Goal: Register for event/course

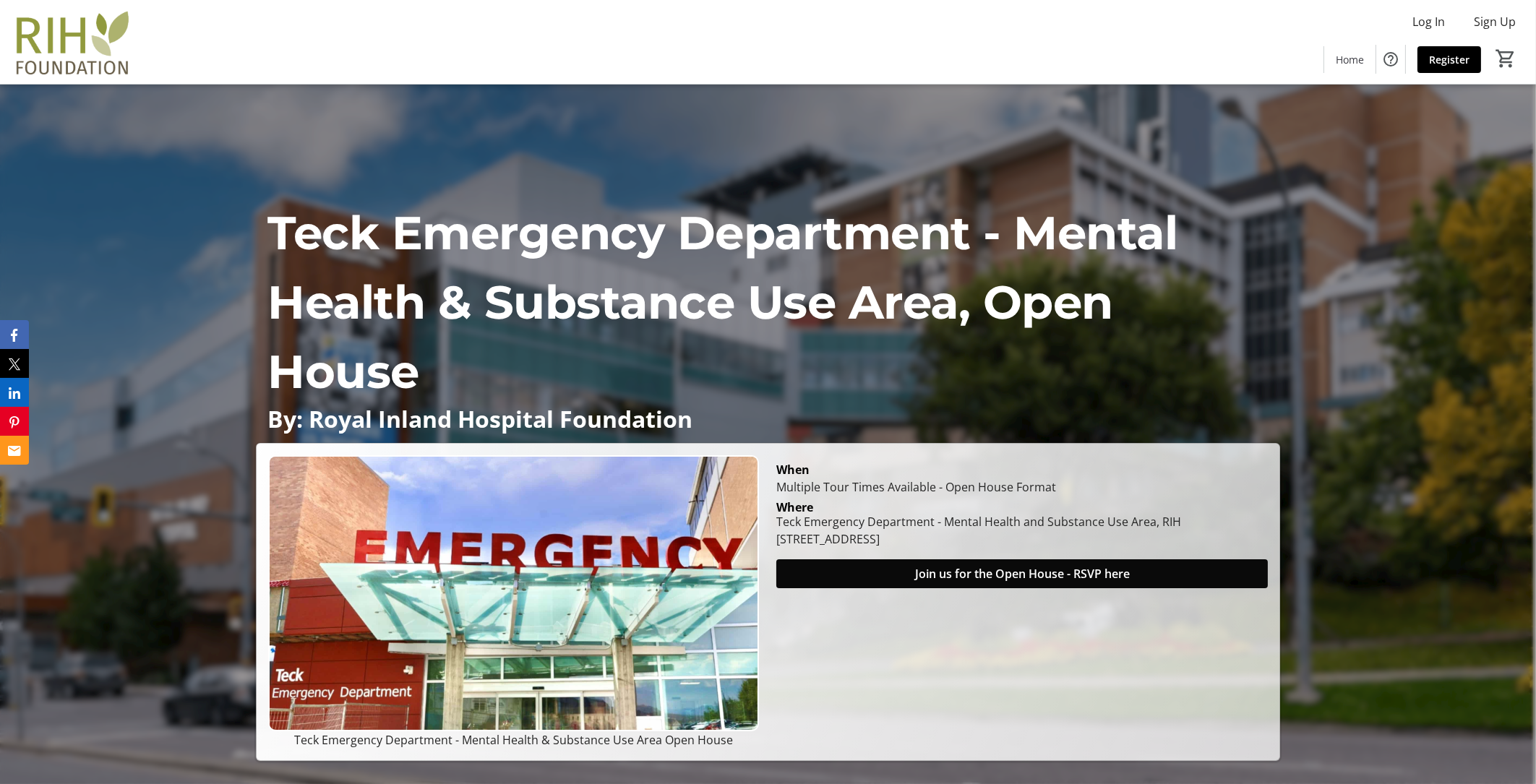
click at [1002, 572] on span "Join us for the Open House - RSVP here" at bounding box center [1022, 574] width 215 height 18
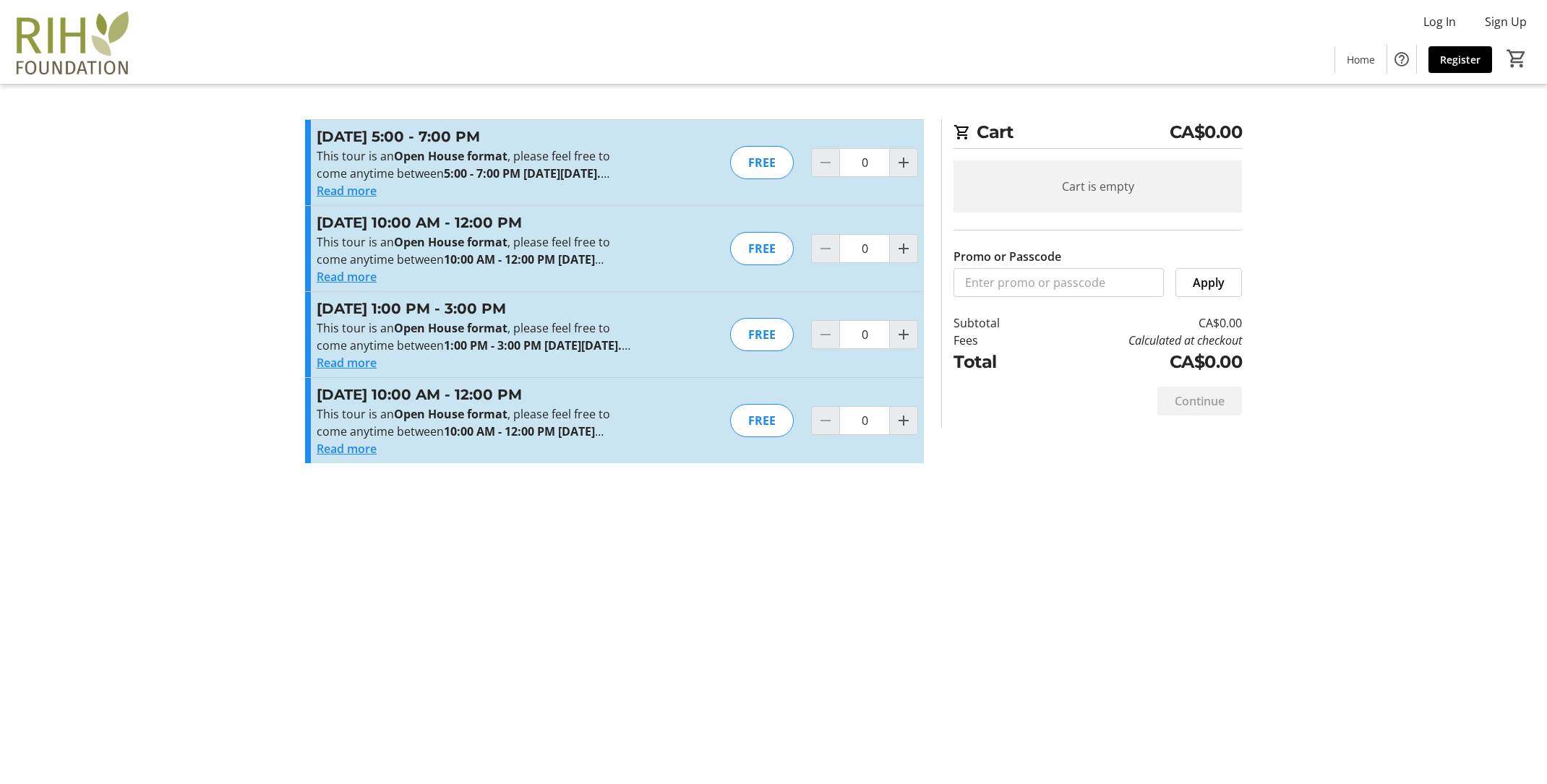
click at [341, 190] on button "Read more" at bounding box center [346, 191] width 60 height 18
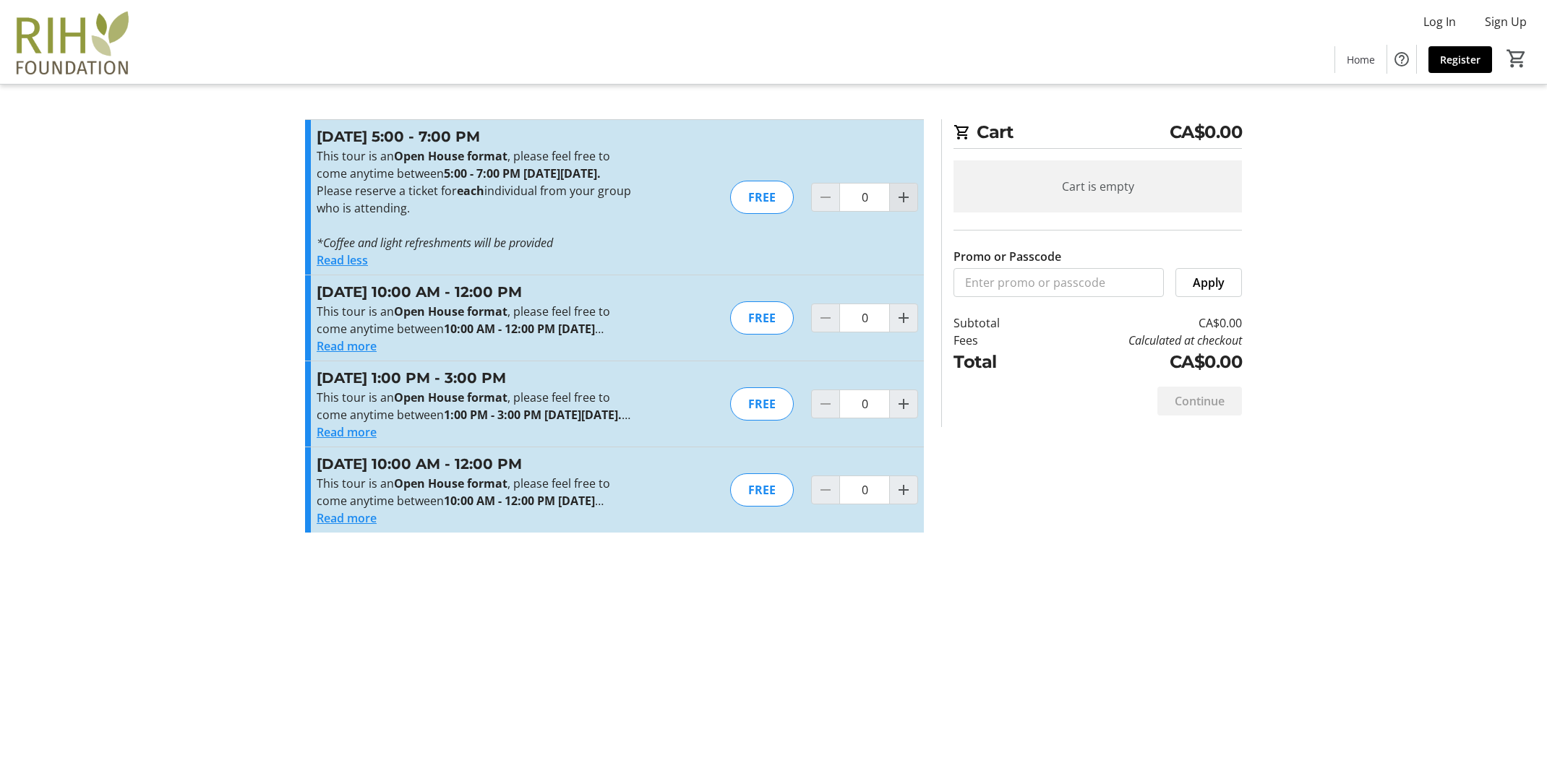
click at [903, 206] on mat-icon "Increment by one" at bounding box center [904, 198] width 18 height 18
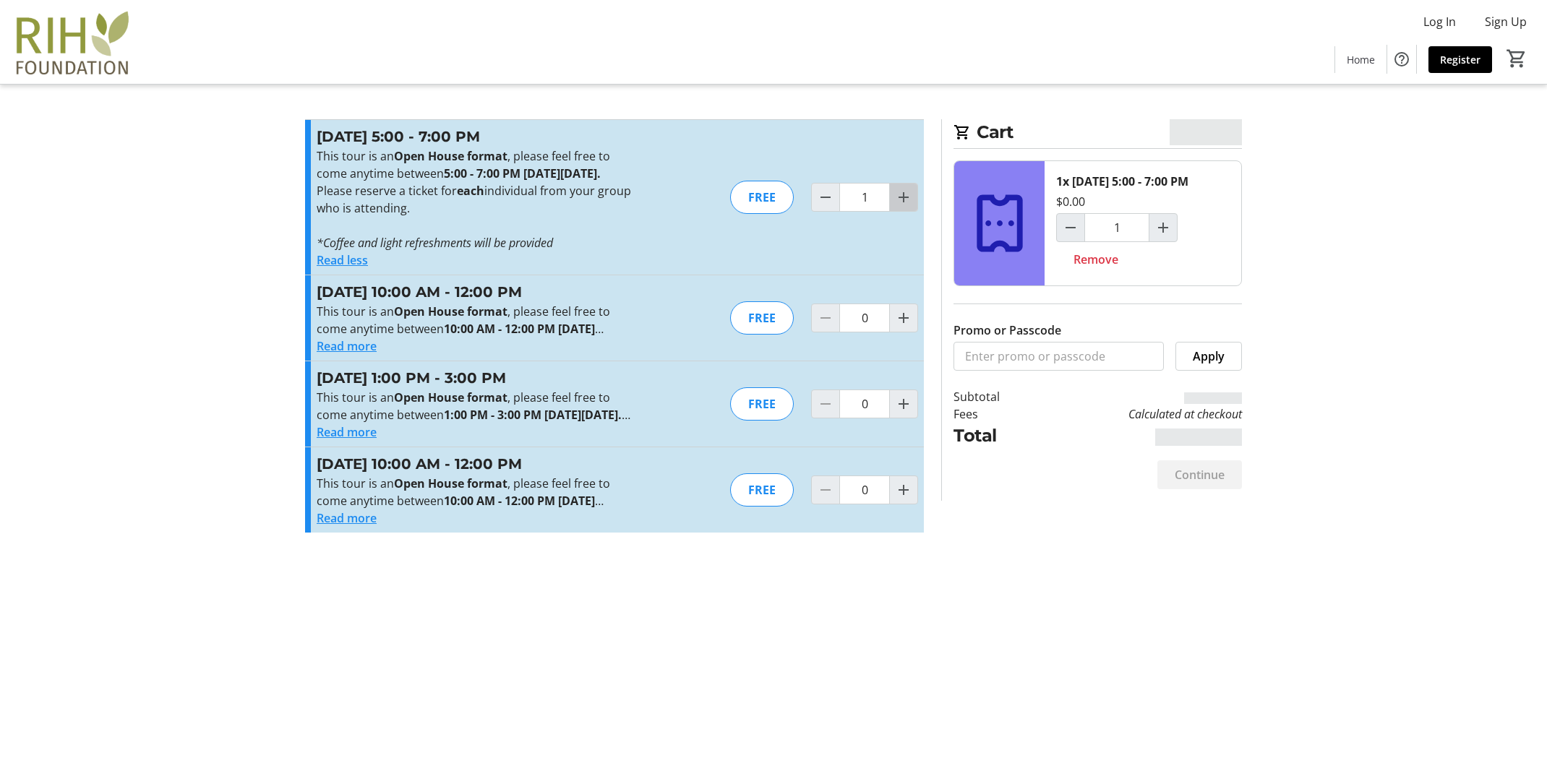
click at [903, 206] on mat-icon "Increment by one" at bounding box center [904, 198] width 18 height 18
type input "2"
click at [1198, 483] on span "Continue" at bounding box center [1200, 475] width 50 height 18
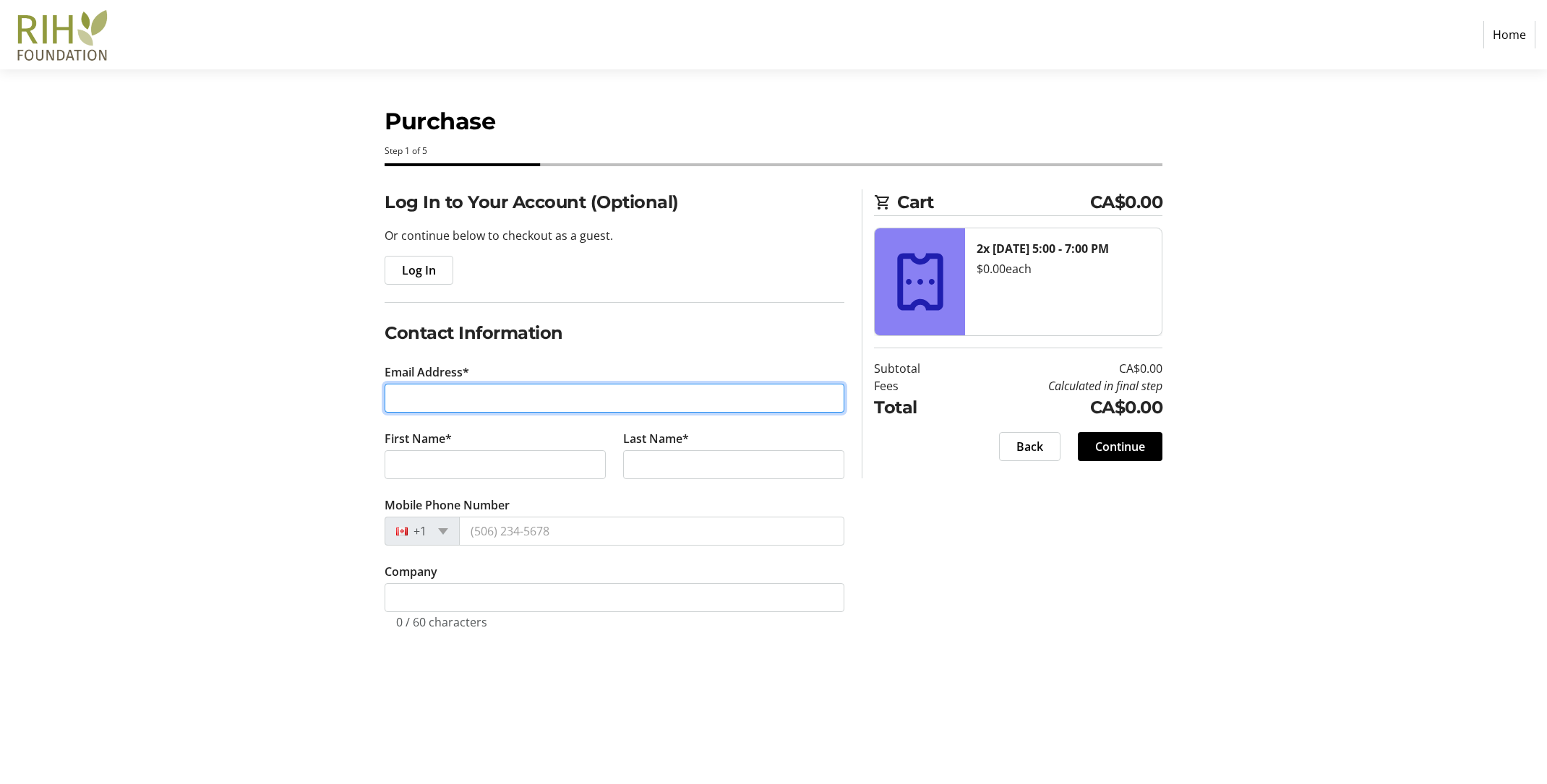
click at [424, 395] on input "Email Address*" at bounding box center [615, 397] width 460 height 29
type input "[EMAIL_ADDRESS][DOMAIN_NAME]"
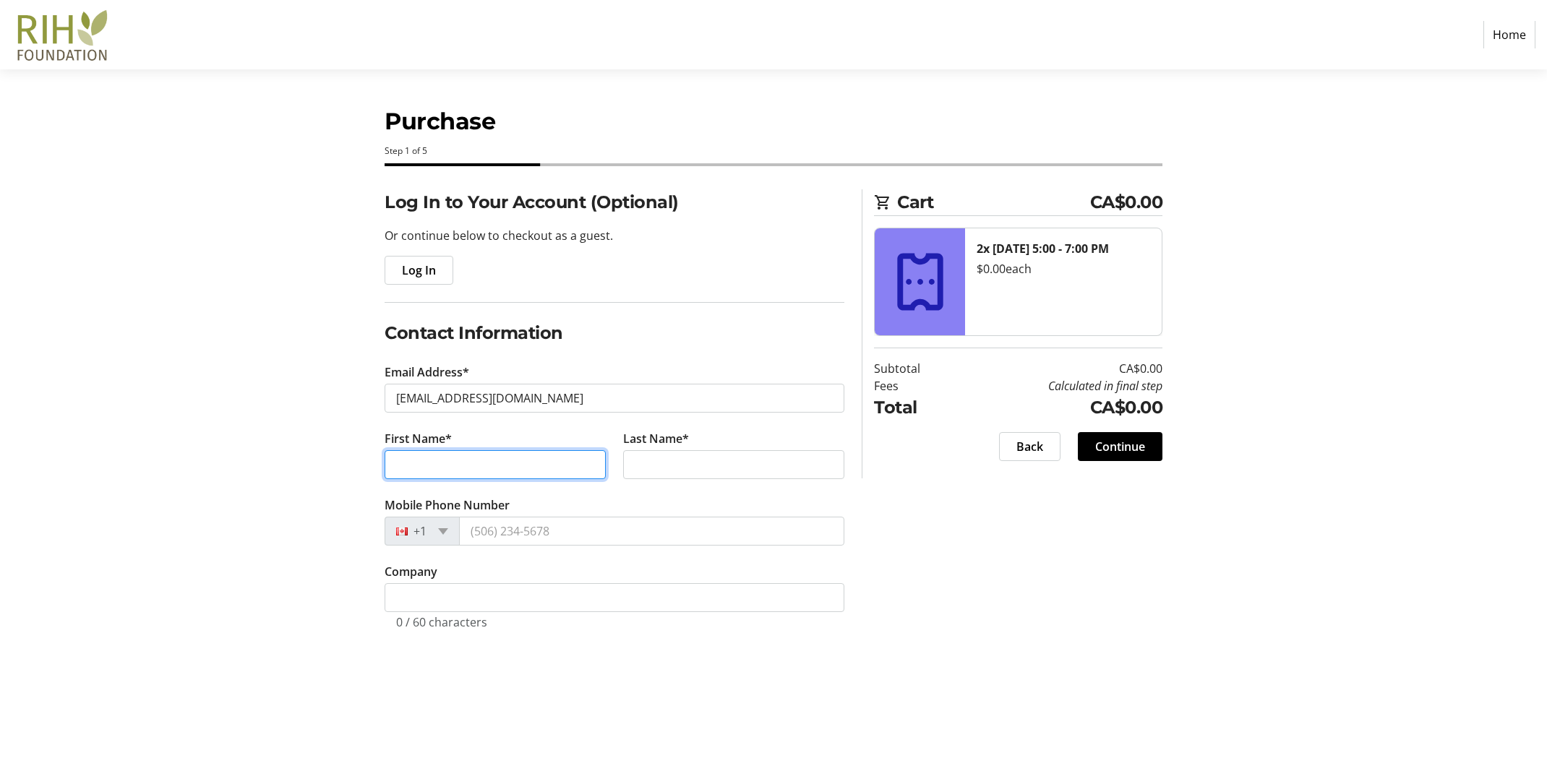
type input "[PERSON_NAME]"
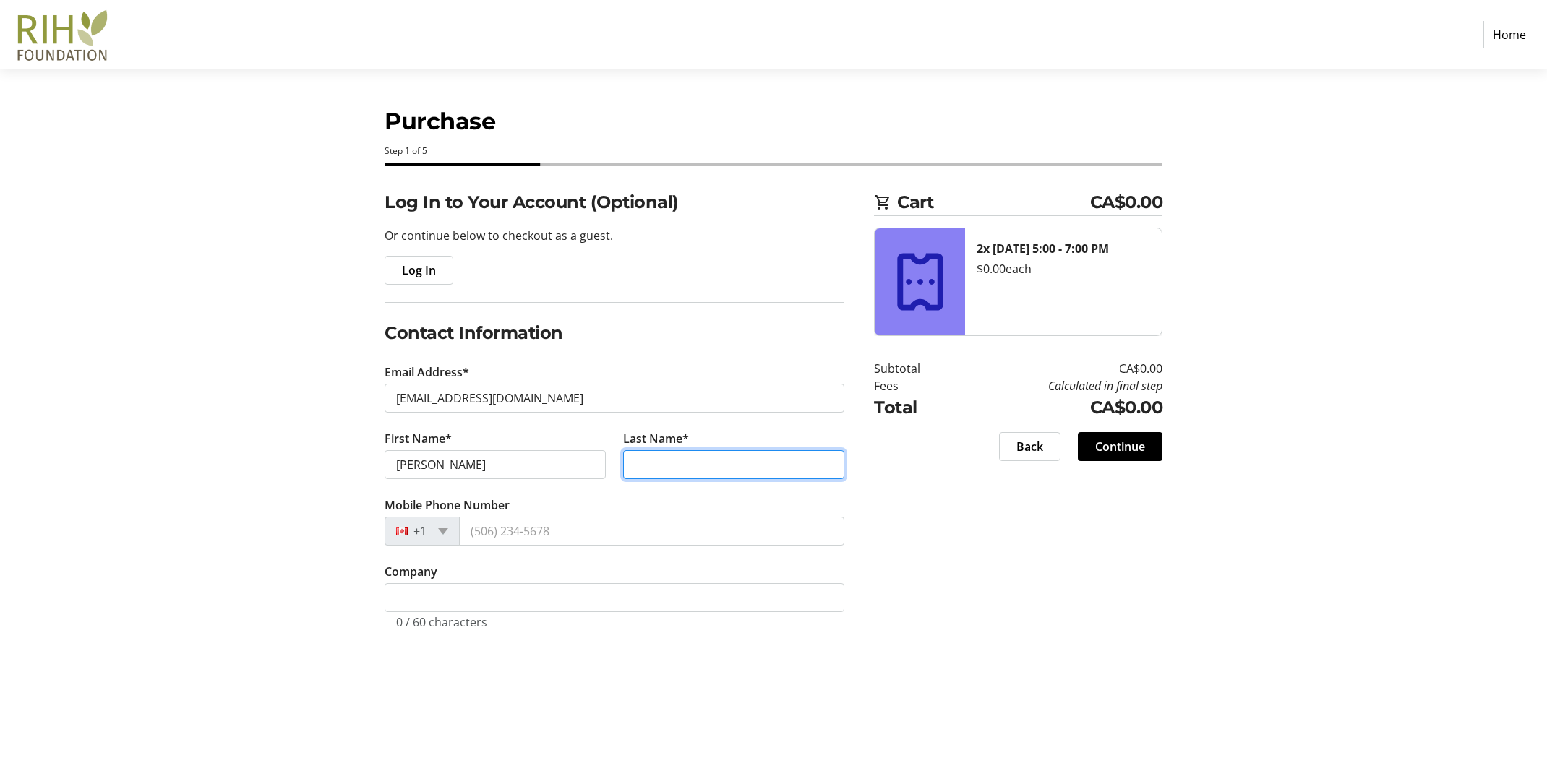
type input "Frolek"
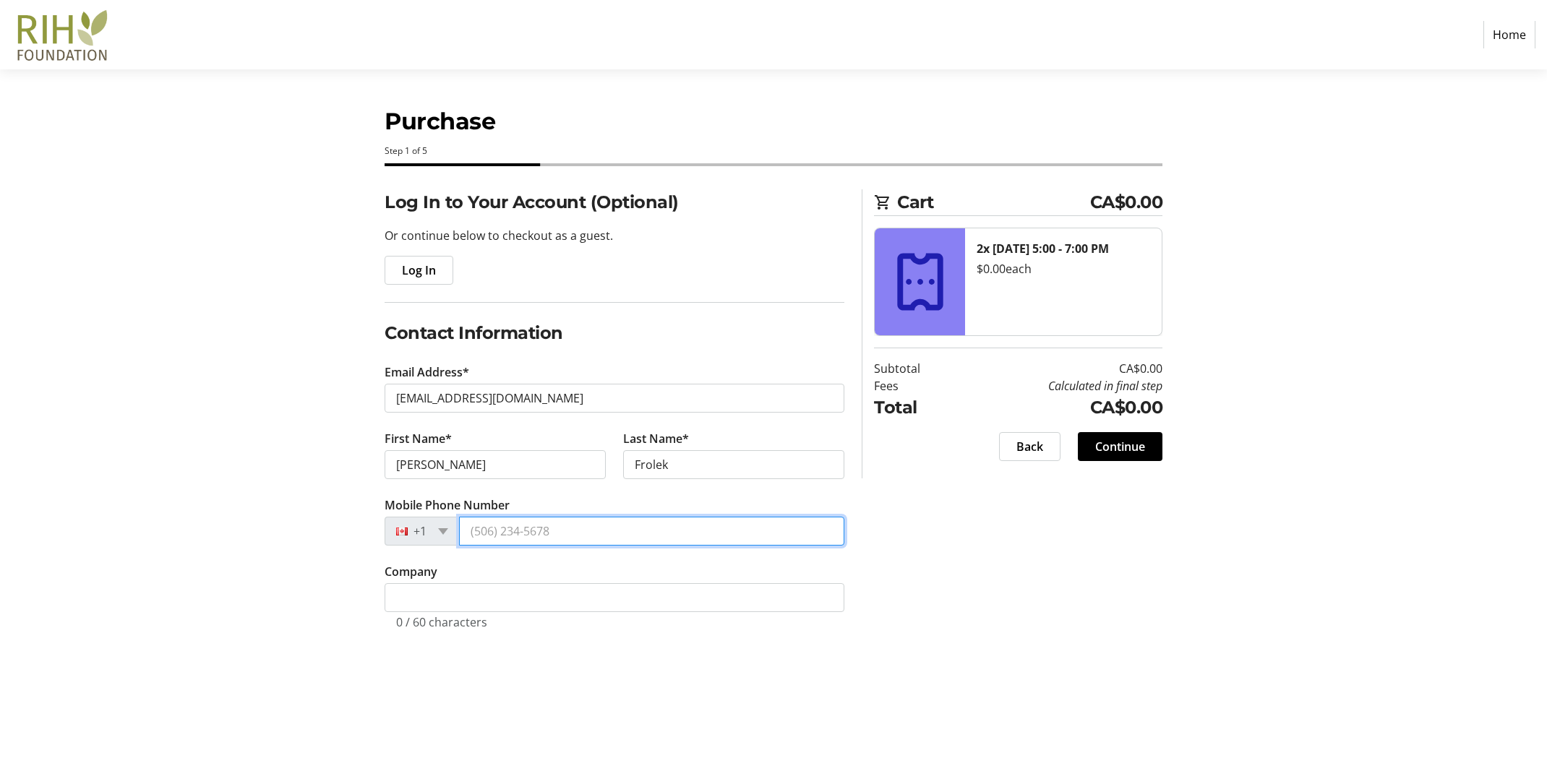
type input "[PHONE_NUMBER]"
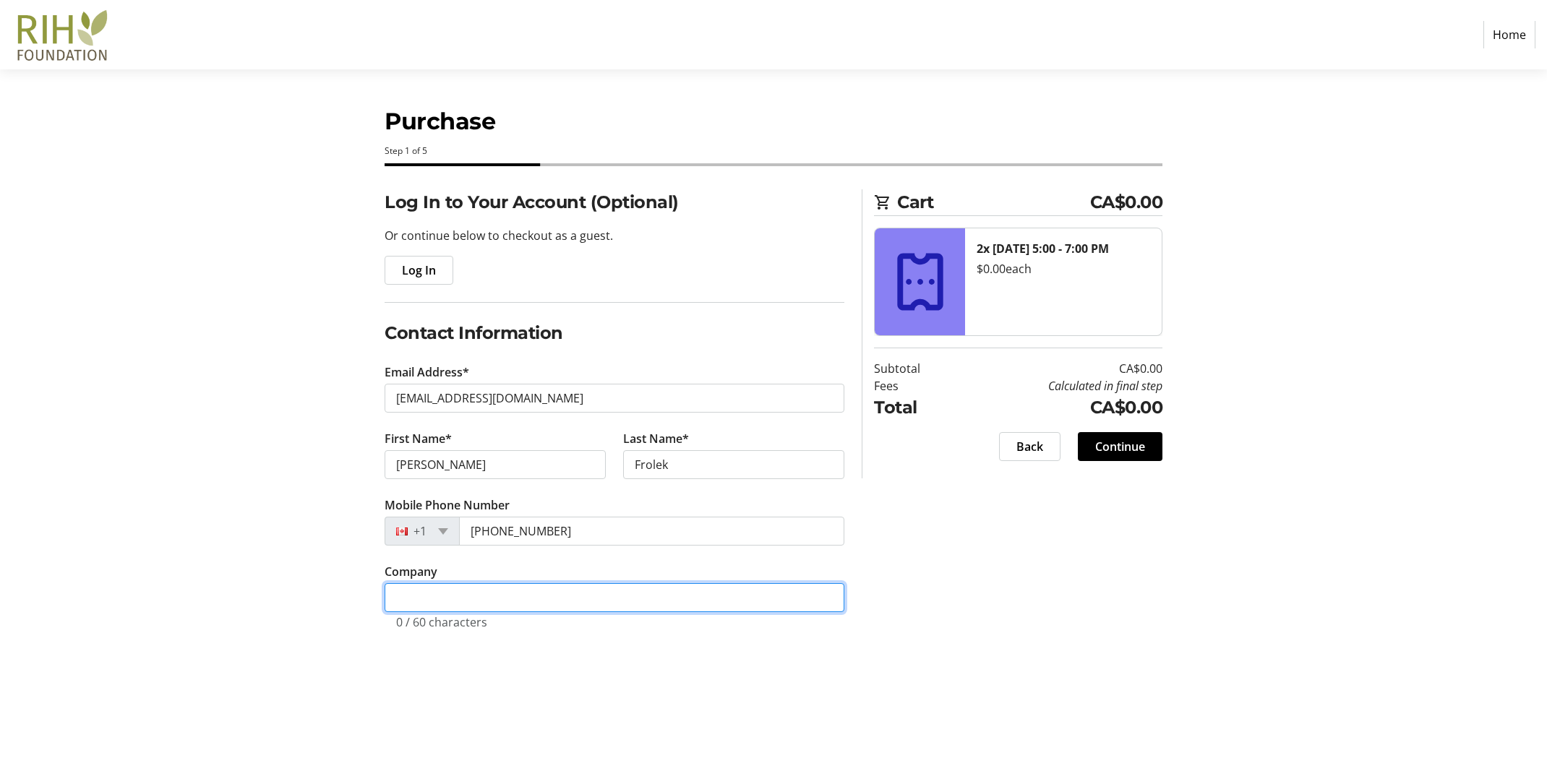
type input "Frolek Cattle Co. Ltd."
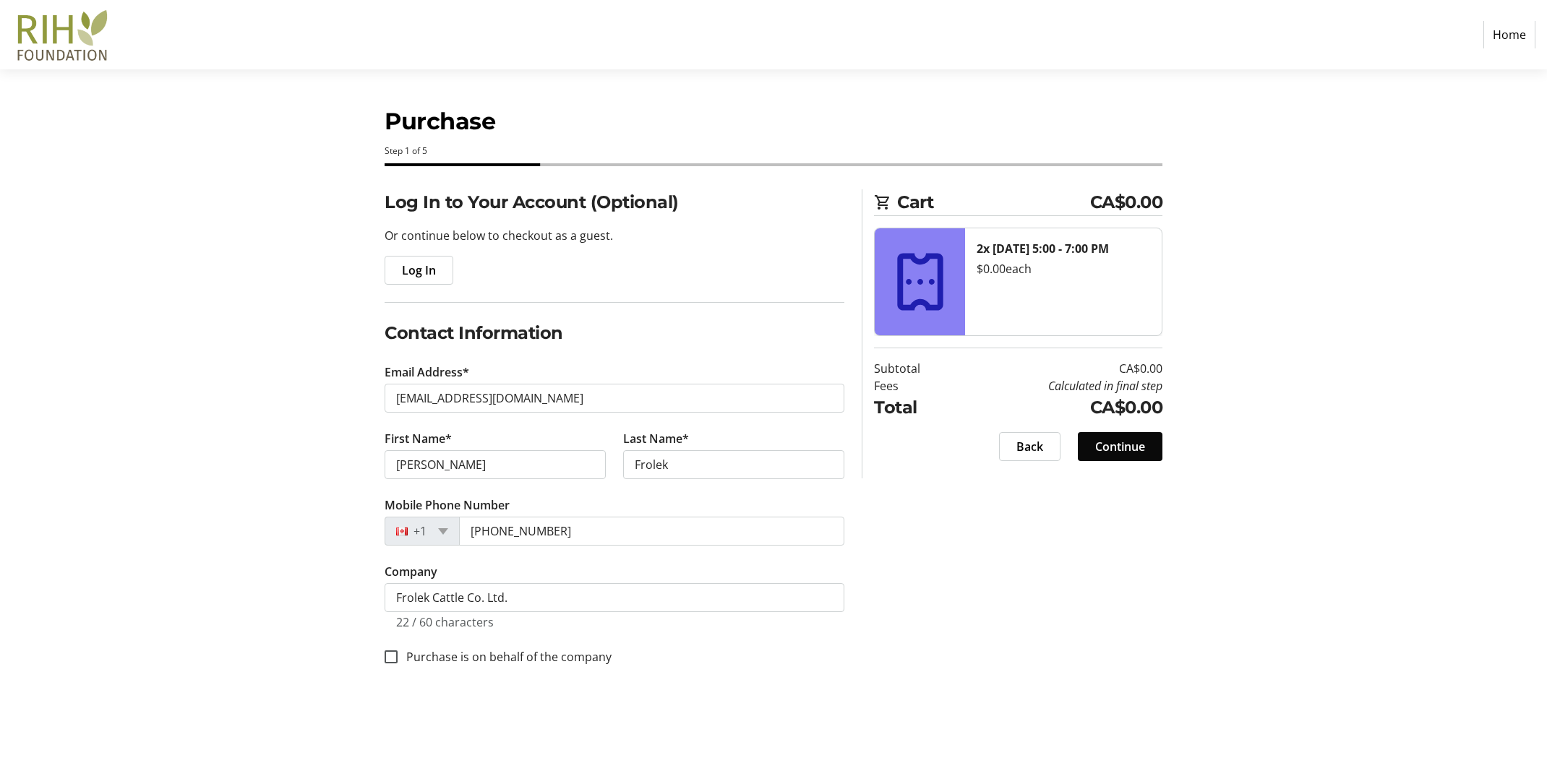
click at [1138, 438] on span "Continue" at bounding box center [1120, 447] width 50 height 18
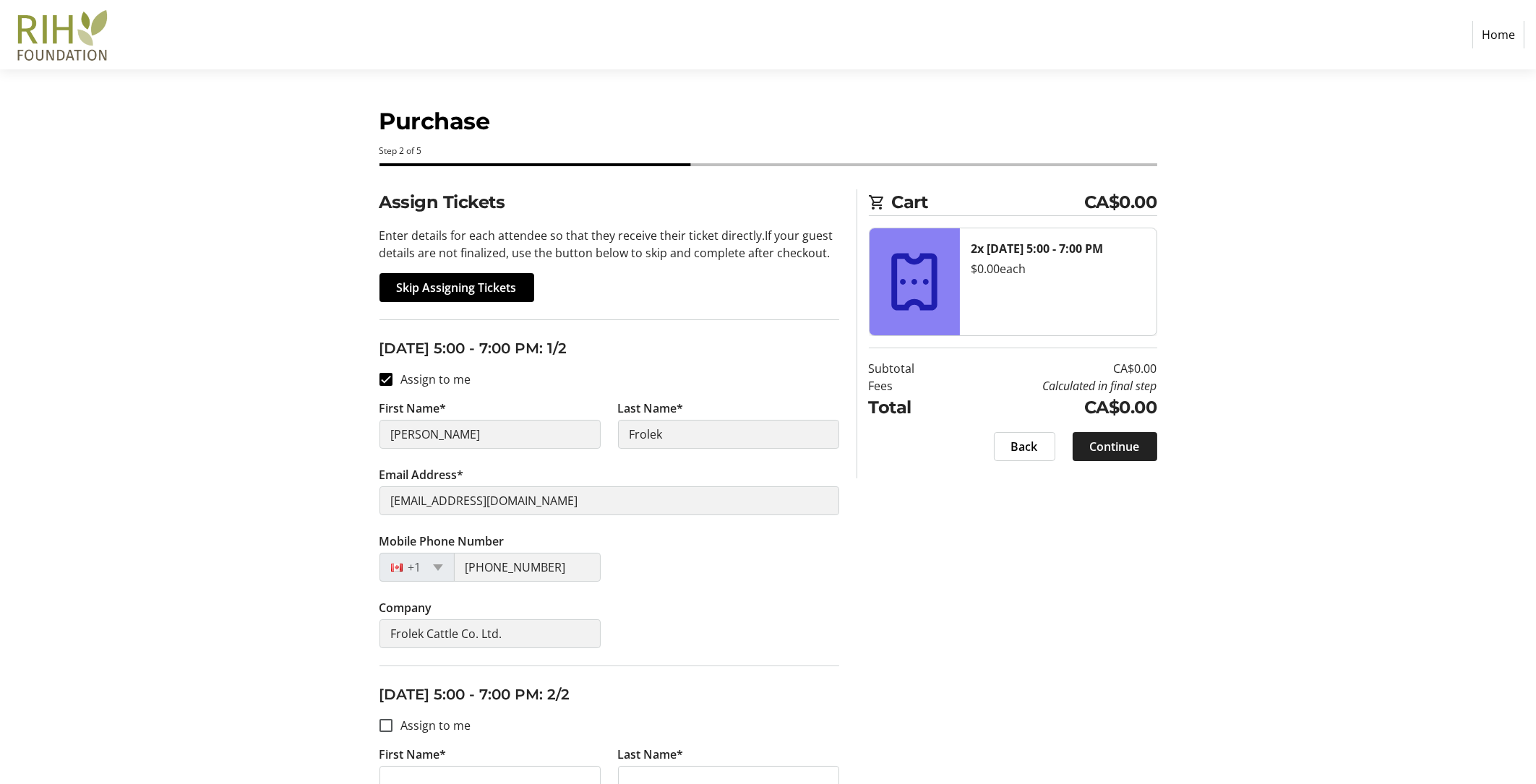
click at [1111, 444] on span "Continue" at bounding box center [1115, 447] width 50 height 18
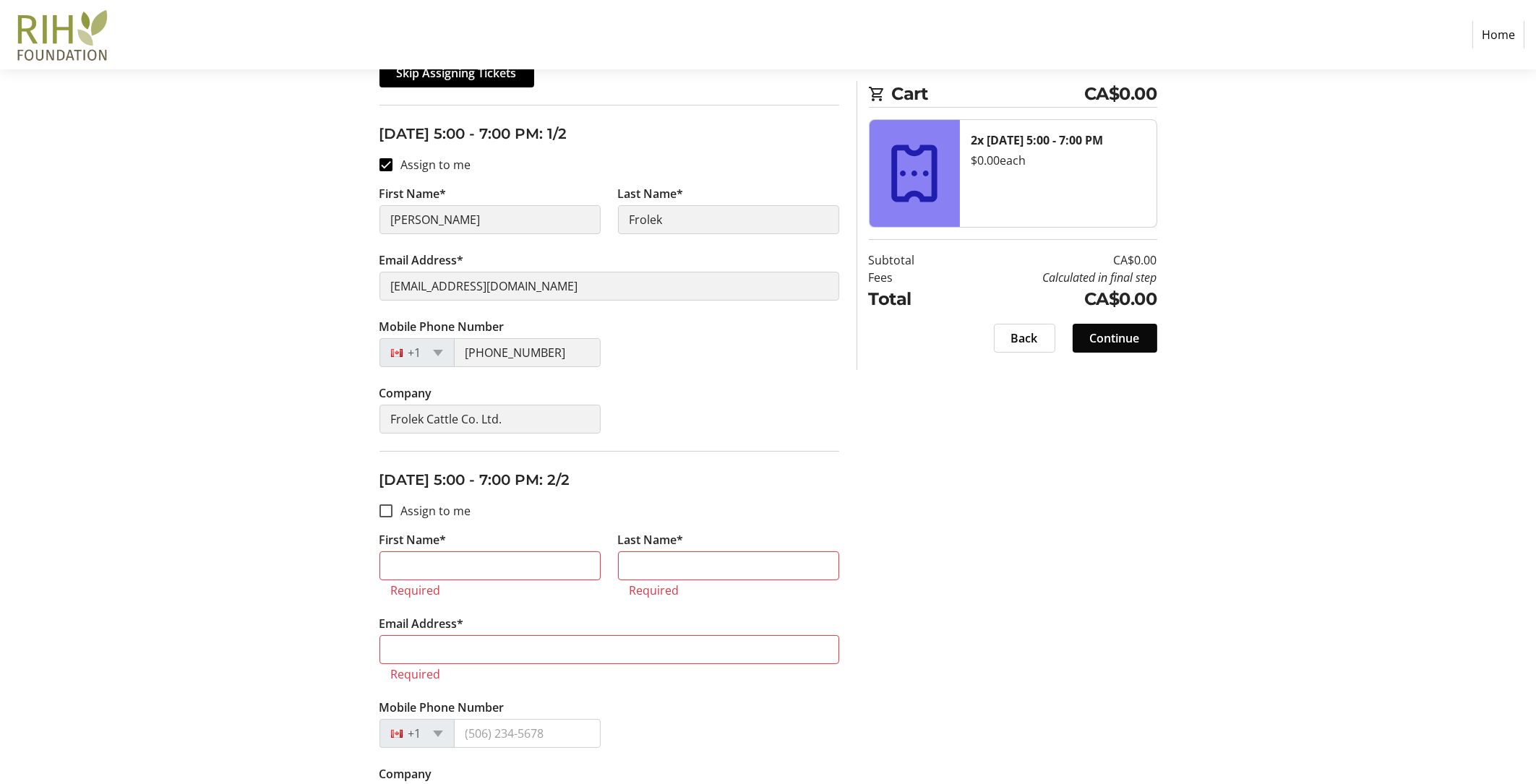
scroll to position [223, 0]
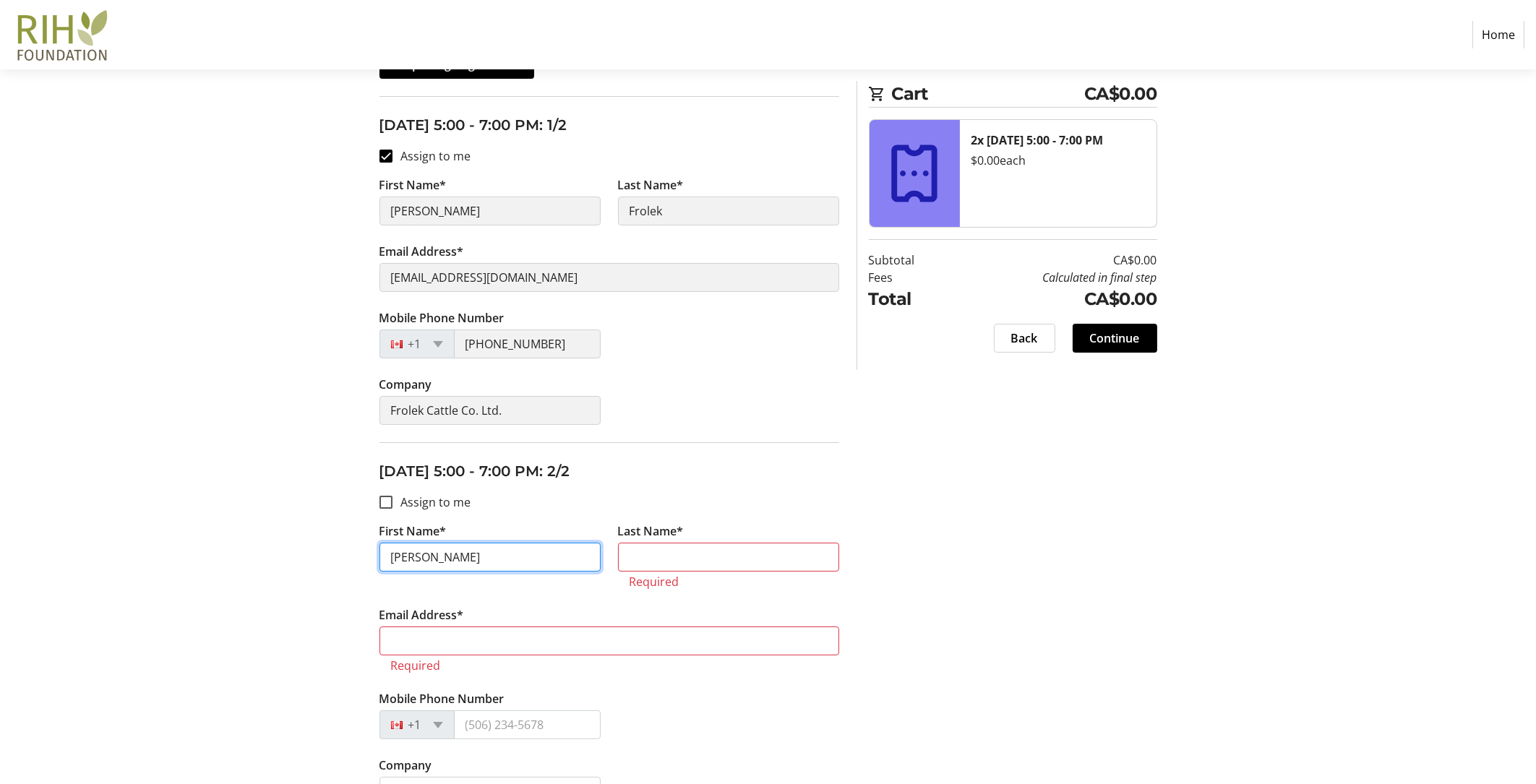
click at [401, 550] on input "[PERSON_NAME]" at bounding box center [490, 556] width 221 height 29
type input "[PERSON_NAME]"
click at [666, 552] on input "Last Name*" at bounding box center [728, 556] width 221 height 29
type input "Frolek"
type input "[EMAIL_ADDRESS][DOMAIN_NAME]"
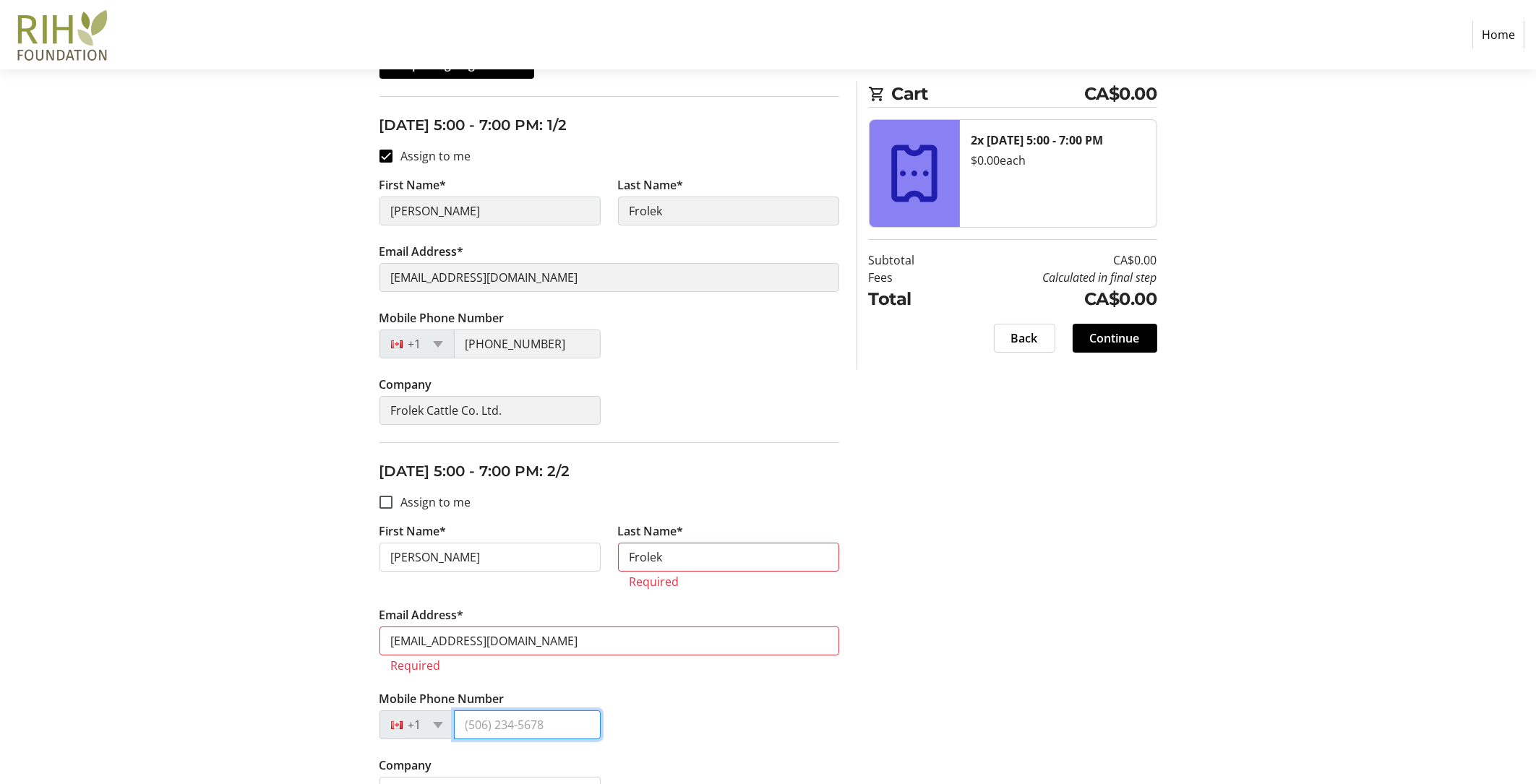
type input "[PHONE_NUMBER]"
type input "Frolek Cattle Co. Ltd."
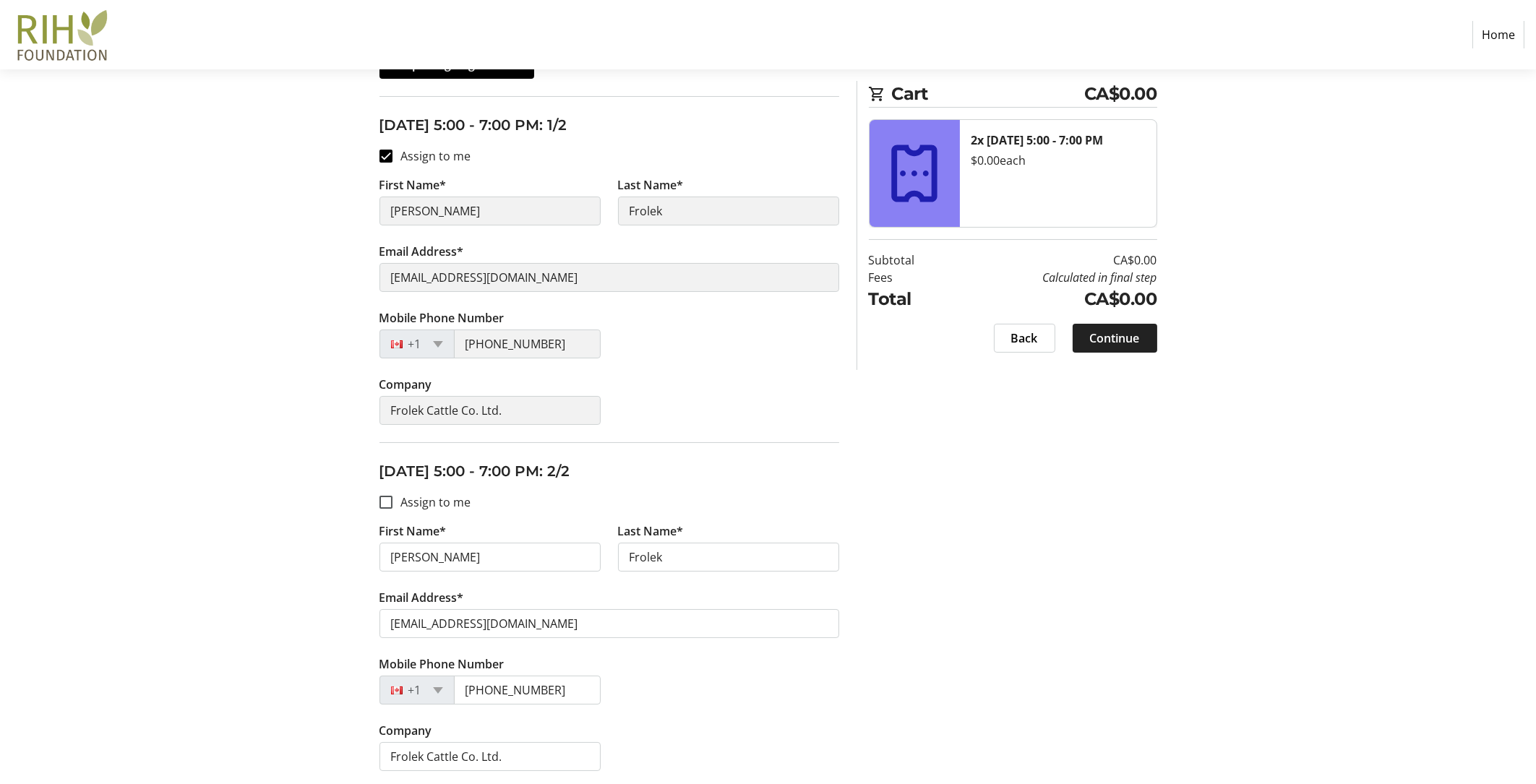
click at [1109, 335] on span "Continue" at bounding box center [1115, 338] width 50 height 18
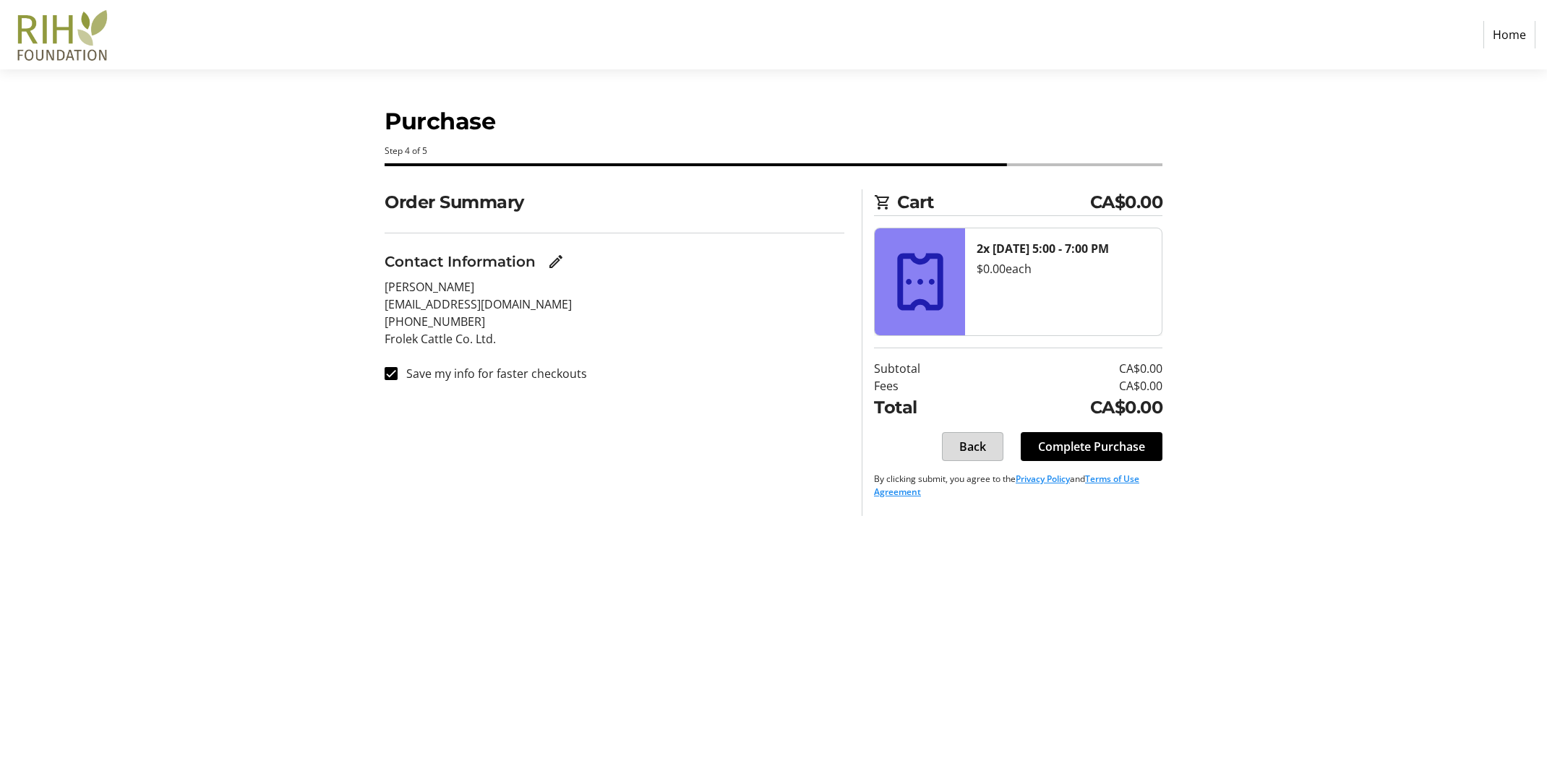
click at [977, 449] on span "Back" at bounding box center [973, 447] width 27 height 18
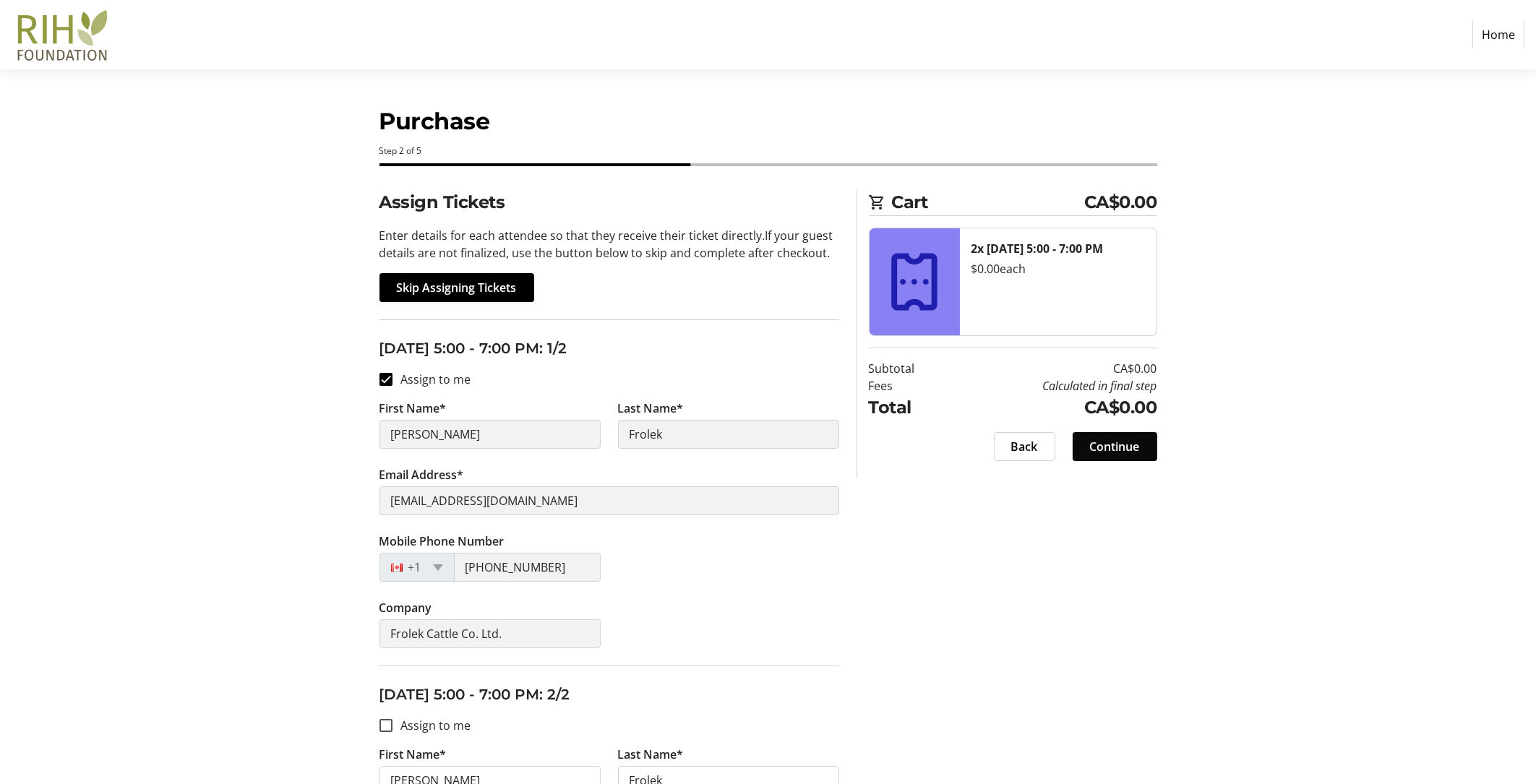
click at [1114, 447] on span "Continue" at bounding box center [1115, 447] width 50 height 18
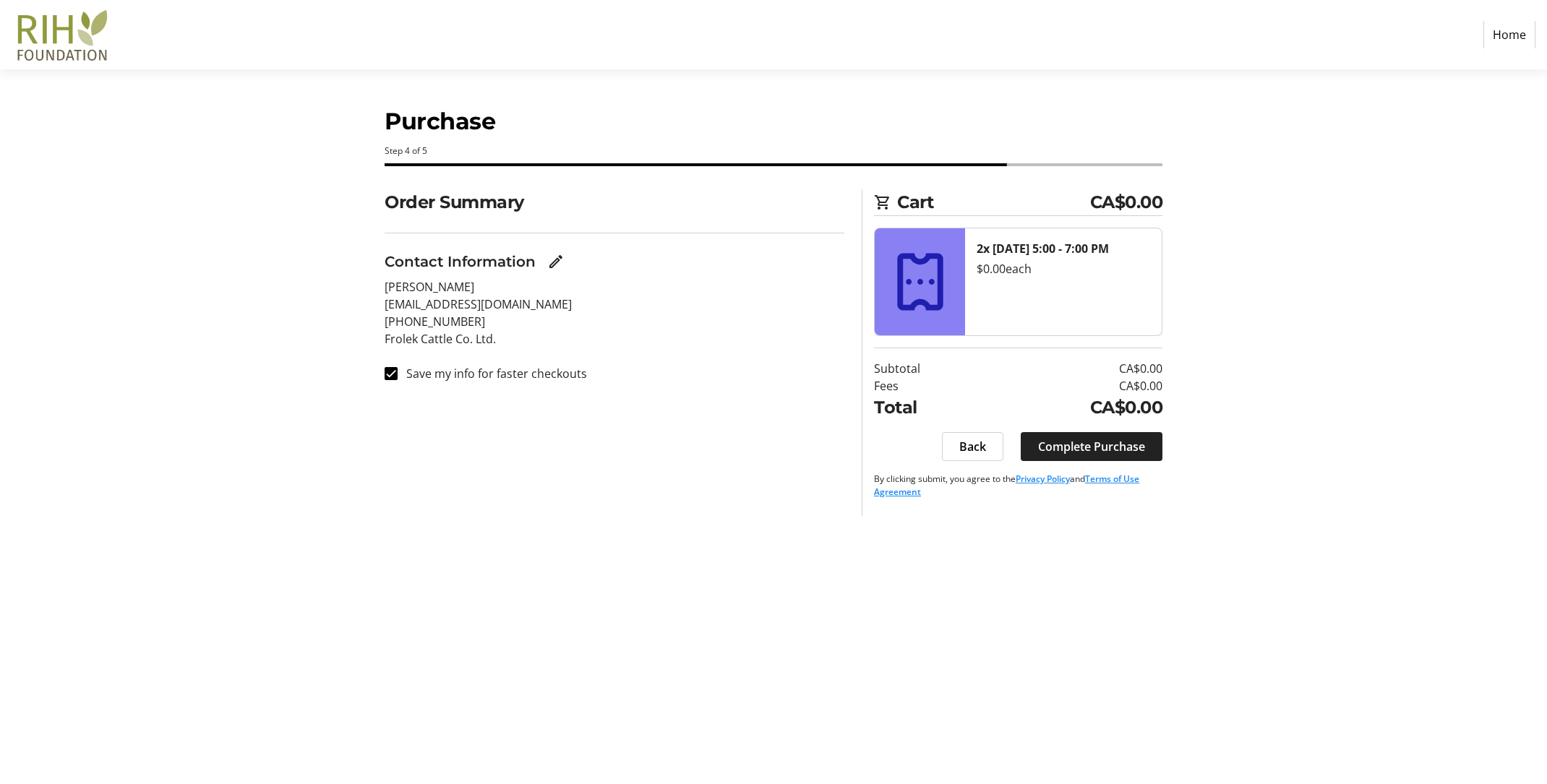
click at [1114, 446] on span "Complete Purchase" at bounding box center [1091, 447] width 107 height 18
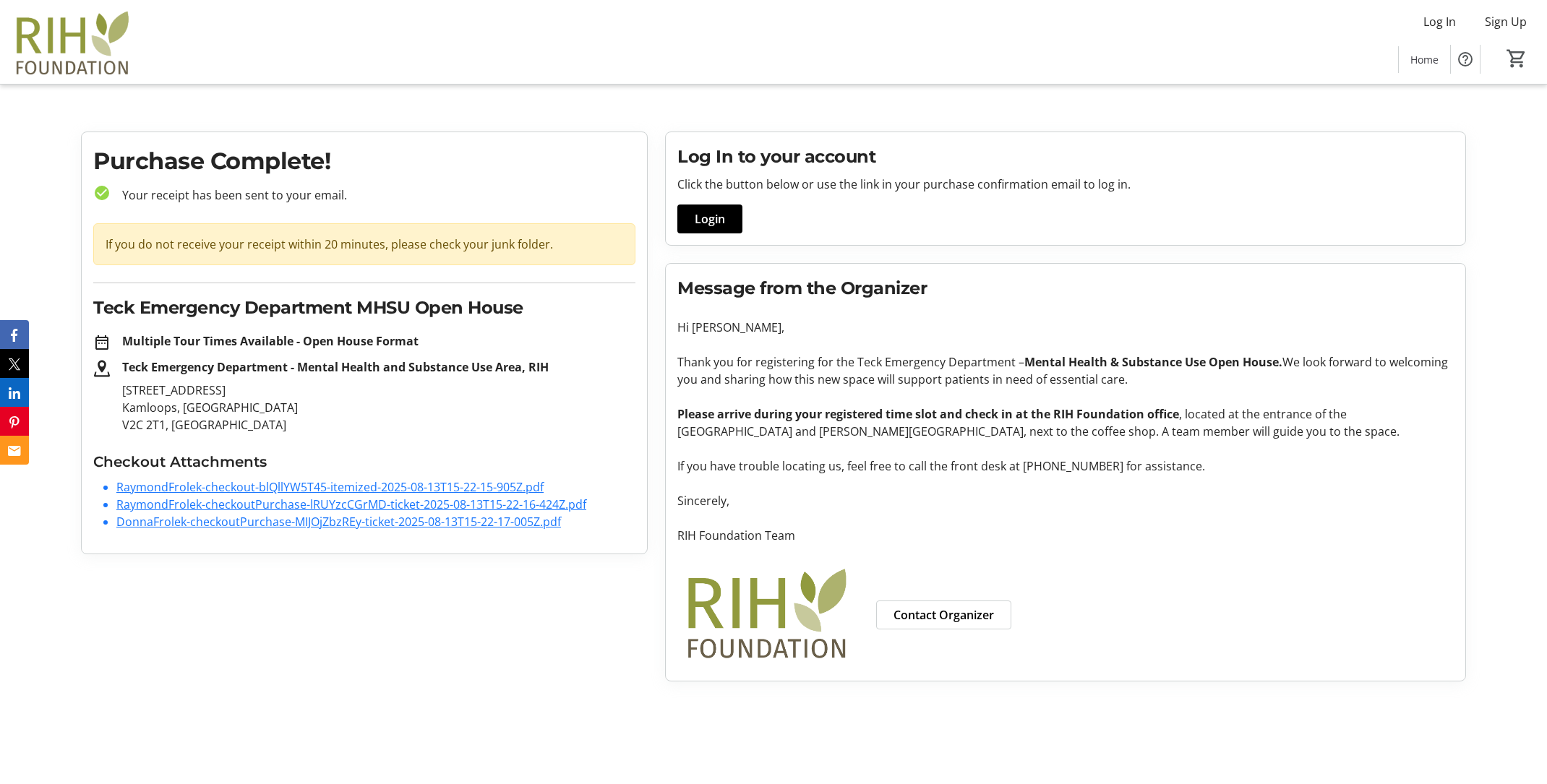
click at [240, 487] on link "RaymondFrolek-checkout-blQllYW5T45-itemized-2025-08-13T15-22-15-905Z.pdf" at bounding box center [330, 487] width 427 height 16
click at [188, 506] on link "RaymondFrolek-checkoutPurchase-lRUYzcCGrMD-ticket-2025-08-13T15-22-16-424Z.pdf" at bounding box center [352, 504] width 470 height 16
click at [202, 525] on link "DonnaFrolek-checkoutPurchase-MIJOjZbzREy-ticket-2025-08-13T15-22-17-005Z.pdf" at bounding box center [338, 522] width 445 height 16
